Goal: Navigation & Orientation: Find specific page/section

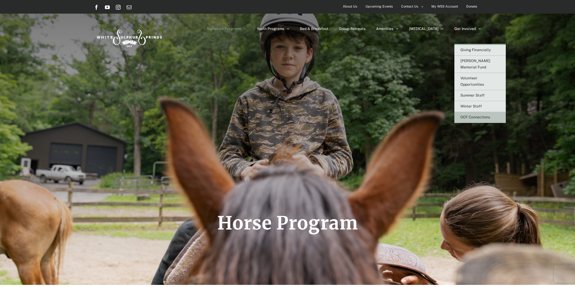
click at [482, 115] on span "OCF Connections" at bounding box center [475, 117] width 30 height 4
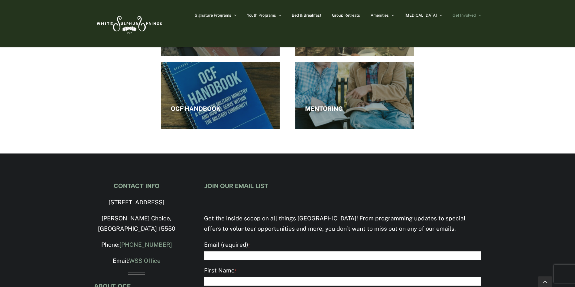
scroll to position [1003, 0]
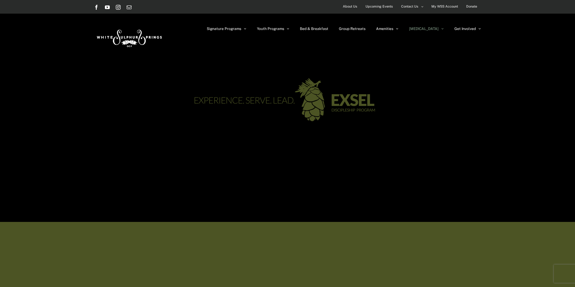
click at [115, 40] on img at bounding box center [129, 37] width 70 height 28
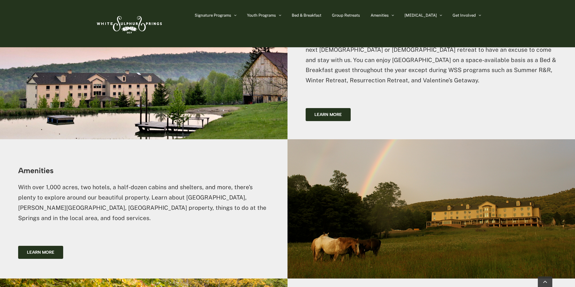
scroll to position [952, 0]
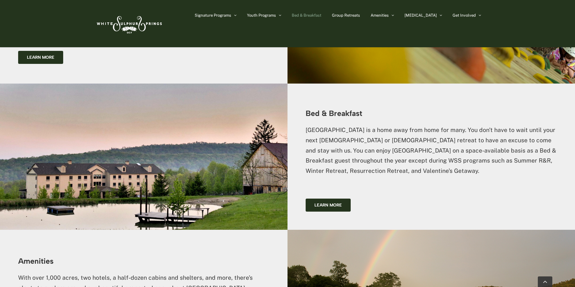
click at [321, 14] on span "Bed & Breakfast" at bounding box center [307, 15] width 30 height 4
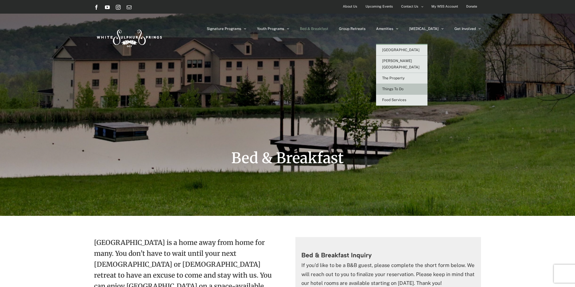
click at [404, 87] on span "Things To Do" at bounding box center [392, 89] width 21 height 4
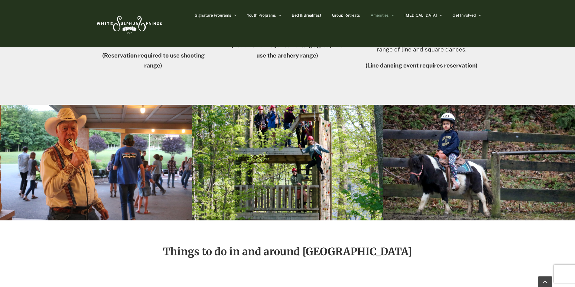
scroll to position [1058, 0]
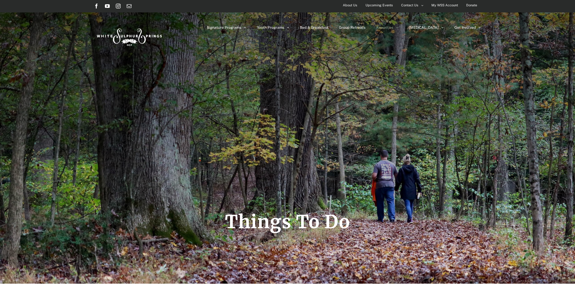
scroll to position [0, 0]
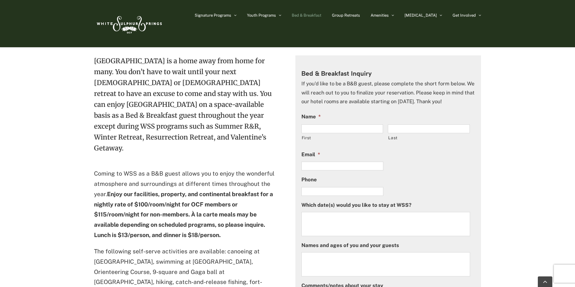
scroll to position [60, 0]
